Goal: Information Seeking & Learning: Learn about a topic

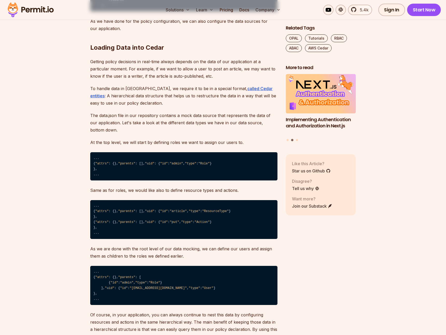
scroll to position [911, 0]
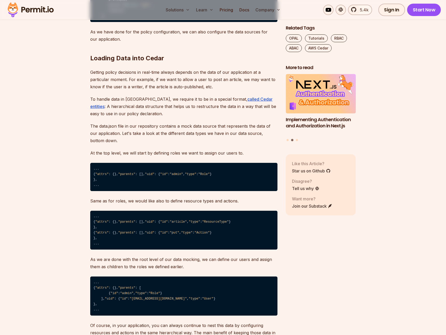
click at [230, 135] on p "The data.json file in our repository contains a mock data source that represent…" at bounding box center [183, 134] width 187 height 22
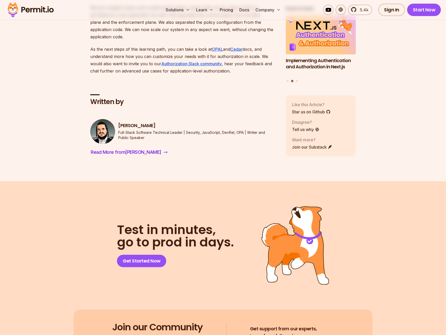
scroll to position [3274, 0]
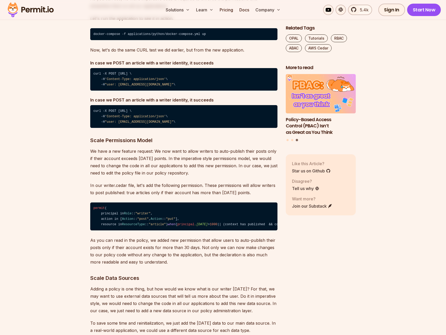
scroll to position [2370, 0]
